Goal: Task Accomplishment & Management: Use online tool/utility

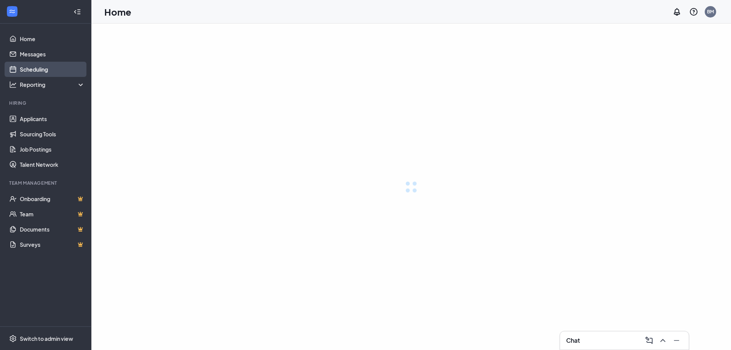
click at [38, 70] on link "Scheduling" at bounding box center [52, 69] width 65 height 15
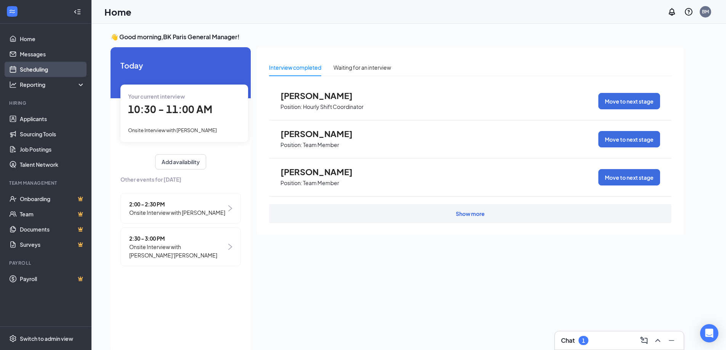
click at [30, 66] on link "Scheduling" at bounding box center [52, 69] width 65 height 15
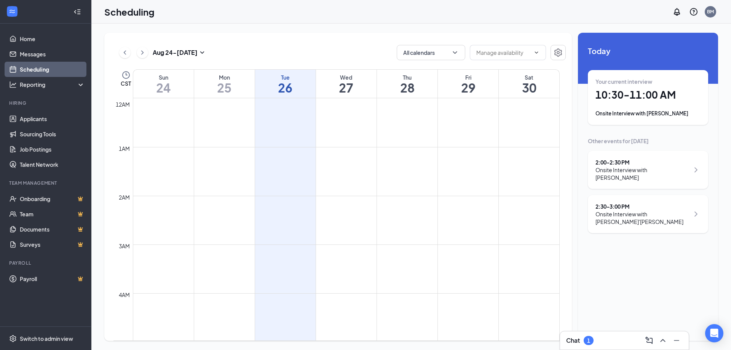
scroll to position [374, 0]
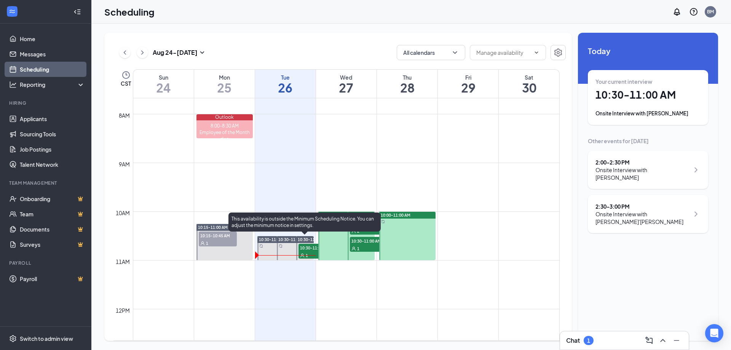
click at [309, 251] on span "10:30-11:00 AM" at bounding box center [318, 248] width 38 height 8
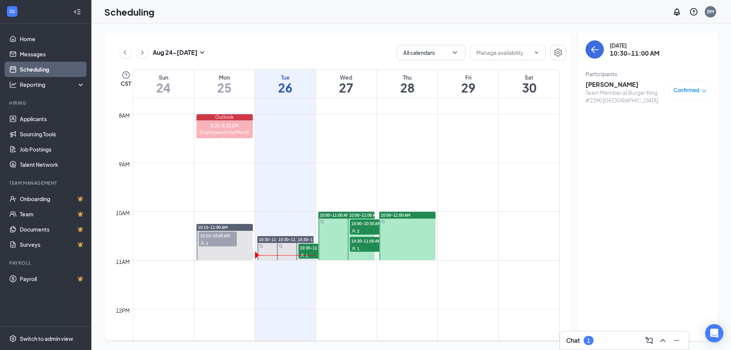
click at [597, 82] on h3 "[PERSON_NAME]" at bounding box center [626, 84] width 80 height 8
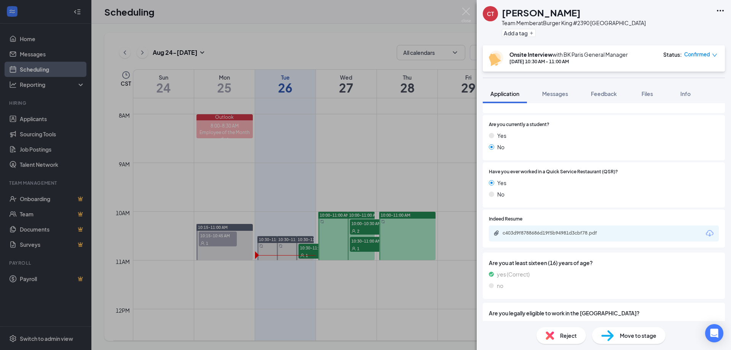
scroll to position [267, 0]
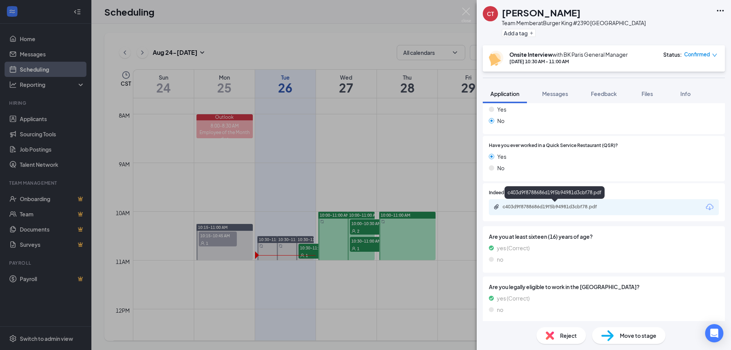
click at [533, 206] on div "c403d9f8788686d19f5b94981d3cbf78.pdf" at bounding box center [556, 207] width 107 height 6
